Goal: Navigation & Orientation: Find specific page/section

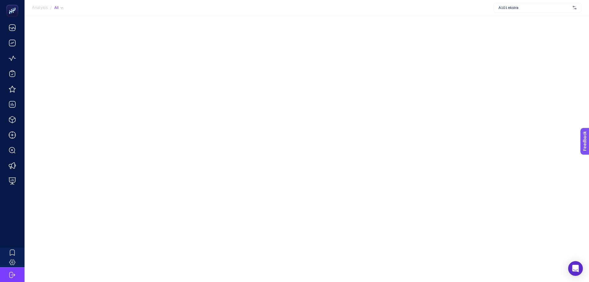
click at [227, 113] on div "Analysis / All A101 ekstra" at bounding box center [294, 141] width 589 height 282
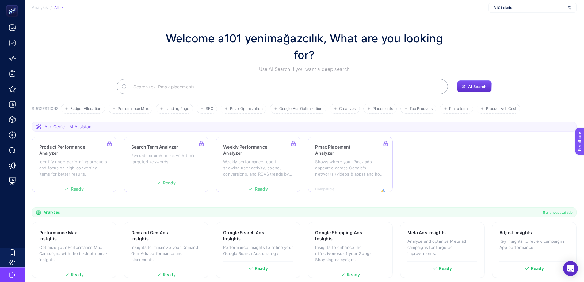
click at [528, 7] on span "A101 ekstra" at bounding box center [530, 7] width 72 height 5
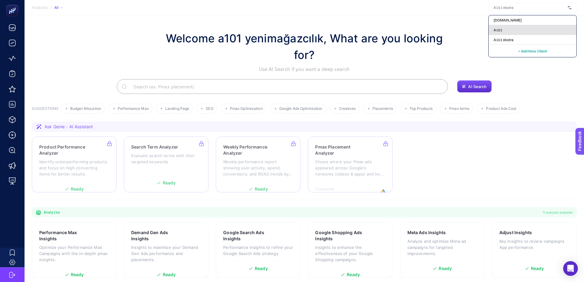
click at [492, 30] on div "A101" at bounding box center [533, 30] width 88 height 10
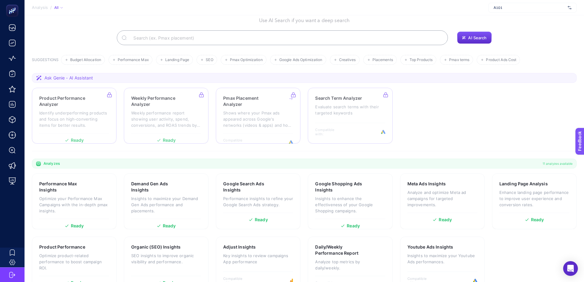
scroll to position [50, 0]
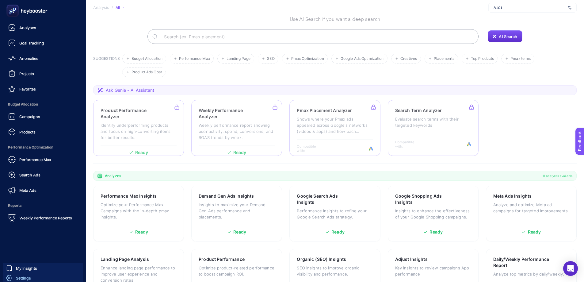
click at [26, 278] on span "Settings" at bounding box center [23, 277] width 15 height 5
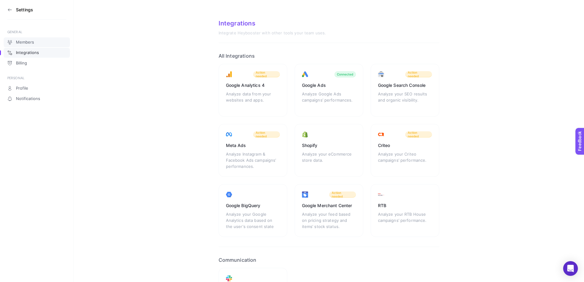
click at [30, 41] on span "Members" at bounding box center [25, 42] width 18 height 5
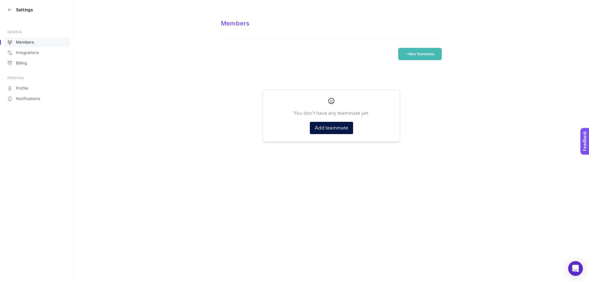
click at [8, 10] on icon at bounding box center [9, 9] width 5 height 5
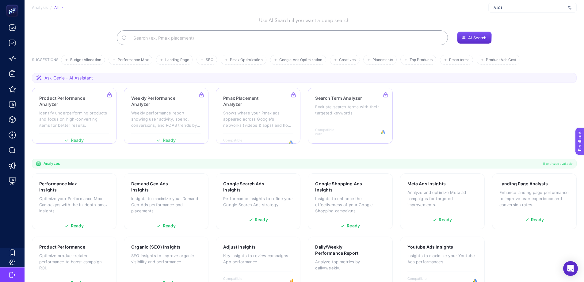
scroll to position [50, 0]
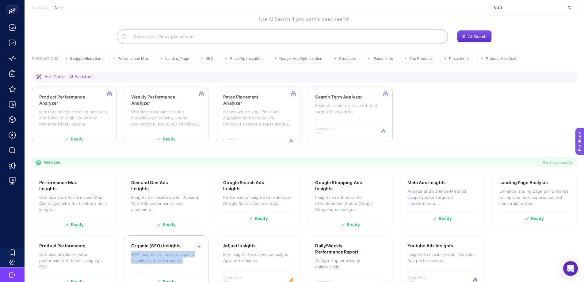
drag, startPoint x: 167, startPoint y: 247, endPoint x: 129, endPoint y: 237, distance: 39.0
click at [125, 227] on div at bounding box center [125, 227] width 0 height 0
click at [463, 119] on section "Product Performance Analyzer Identify underperforming products and focus on hig…" at bounding box center [304, 114] width 545 height 56
click at [514, 6] on span "A101" at bounding box center [530, 7] width 72 height 5
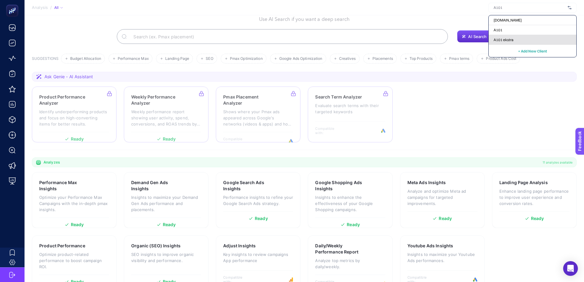
click at [505, 38] on span "A101 ekstra" at bounding box center [504, 39] width 20 height 5
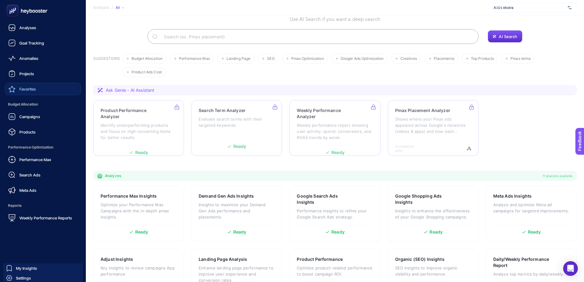
click at [33, 90] on span "Favorites" at bounding box center [27, 88] width 17 height 5
